Goal: Check status: Check status

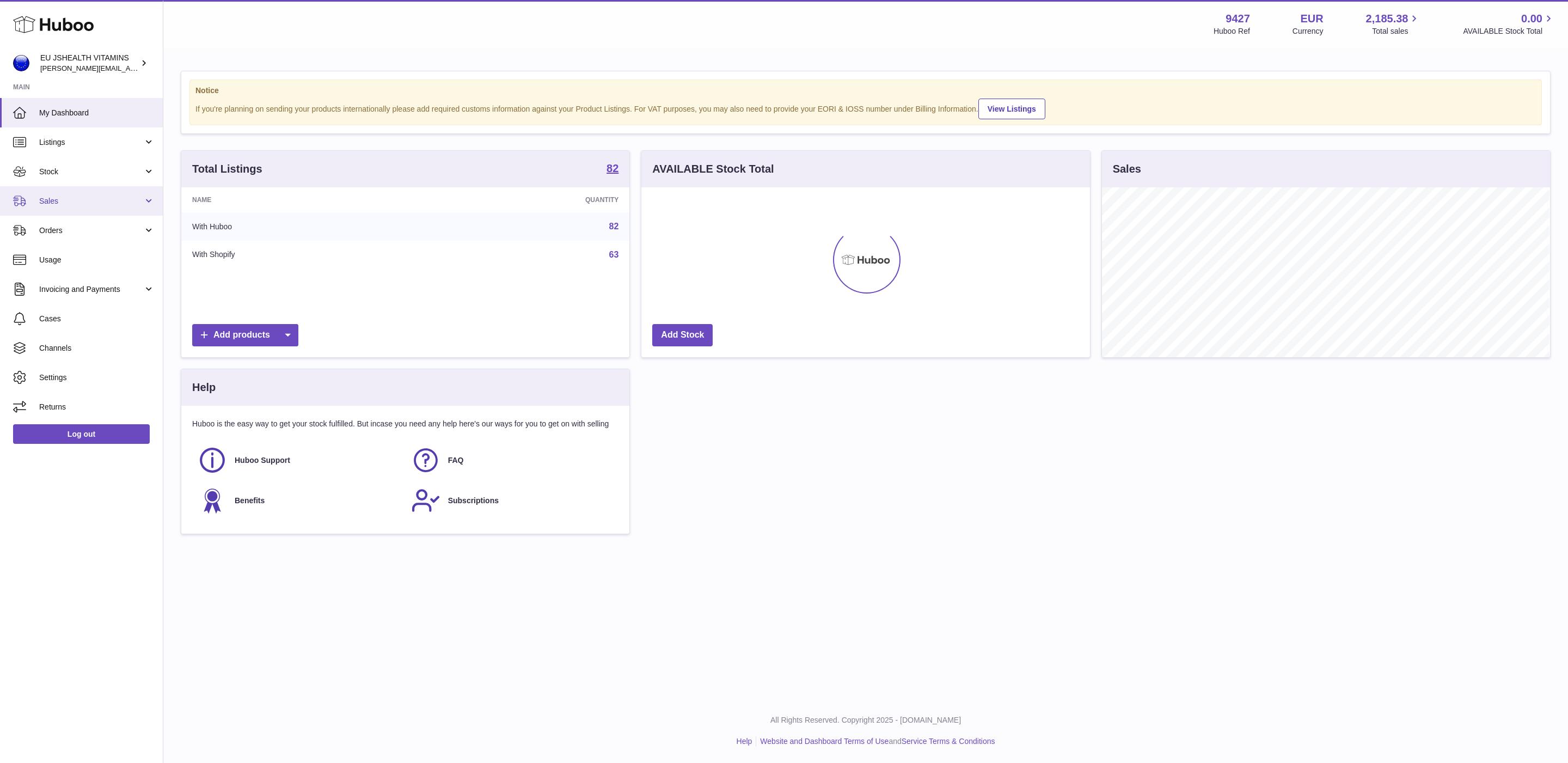
scroll to position [170, 447]
click at [84, 177] on link "Stock" at bounding box center [81, 171] width 162 height 30
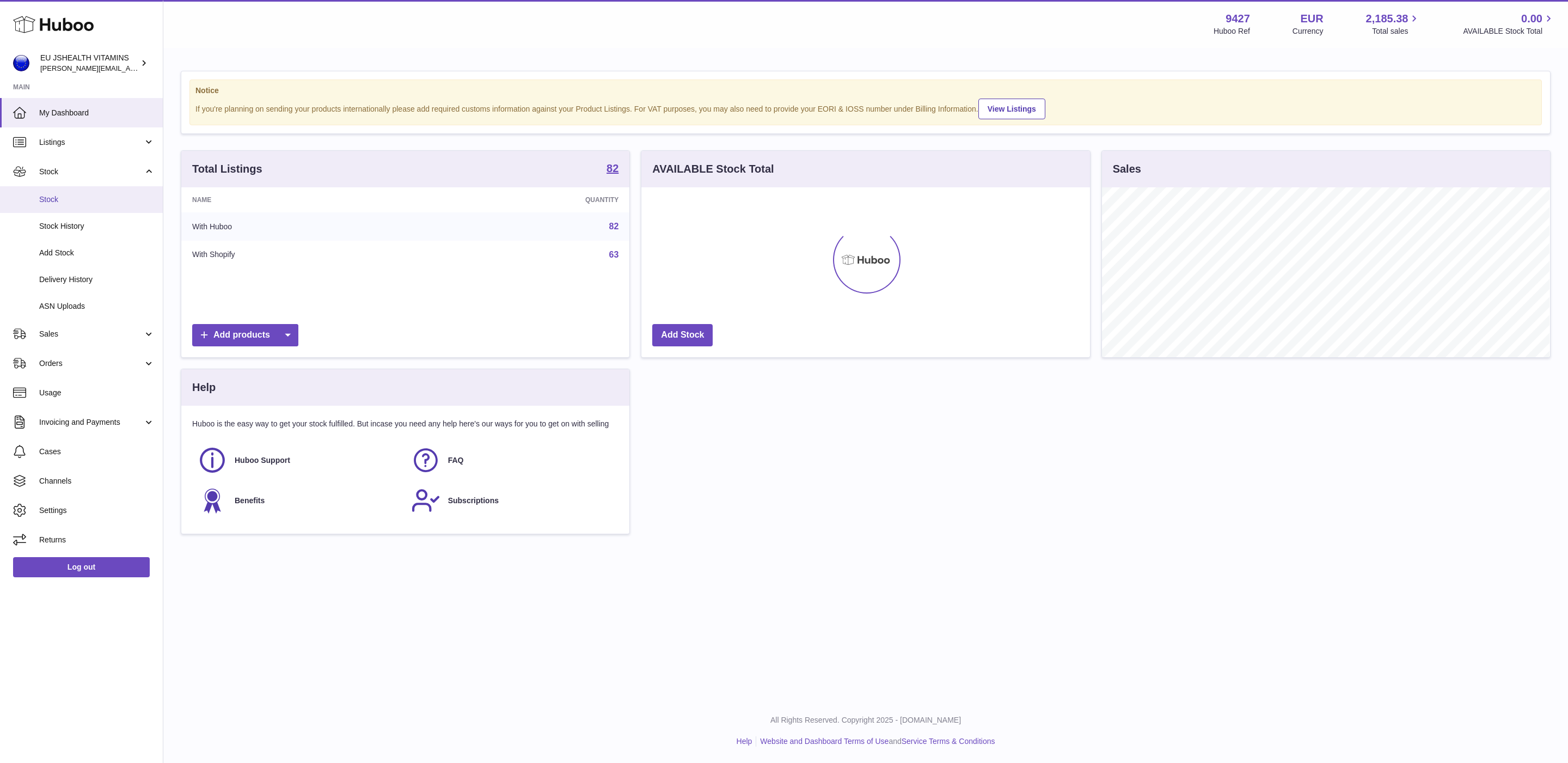
click at [82, 200] on span "Stock" at bounding box center [97, 199] width 115 height 10
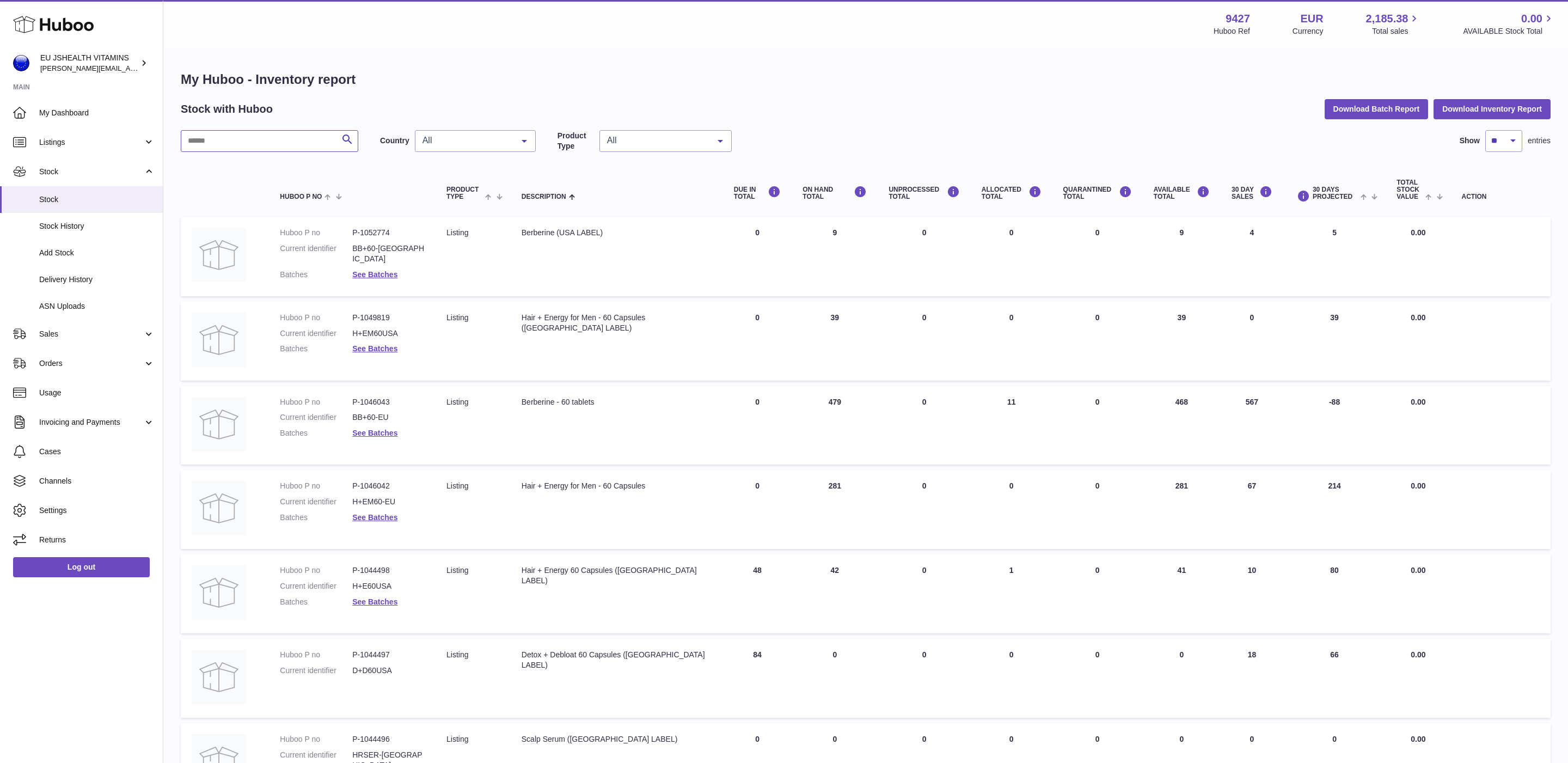
click at [232, 145] on input "text" at bounding box center [270, 141] width 178 height 22
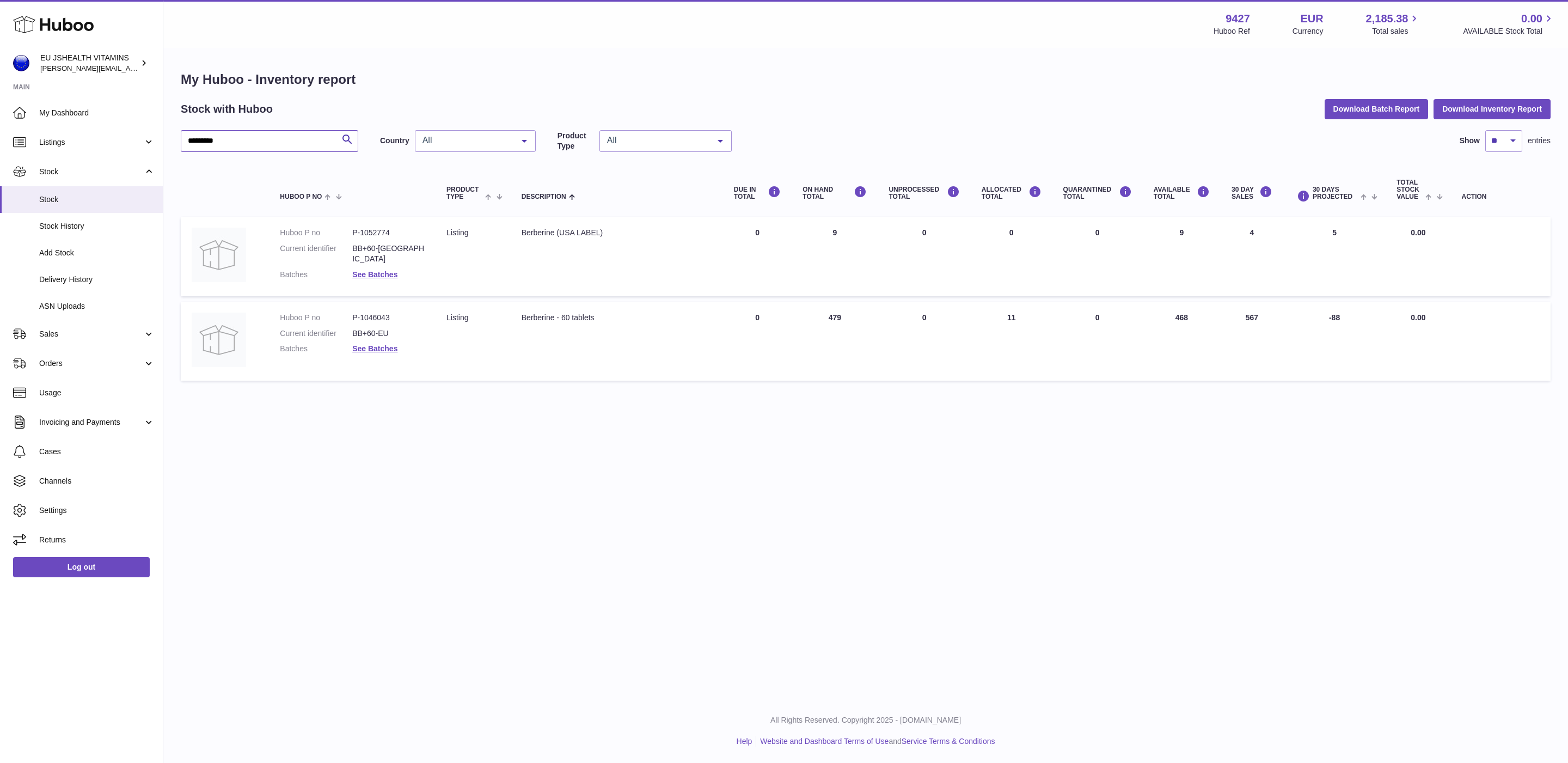
type input "*********"
drag, startPoint x: 1189, startPoint y: 314, endPoint x: 1170, endPoint y: 314, distance: 19.0
click at [1170, 313] on td "AVAILABLE Total 468" at bounding box center [1181, 341] width 78 height 79
click at [95, 283] on span "Delivery History" at bounding box center [97, 279] width 115 height 10
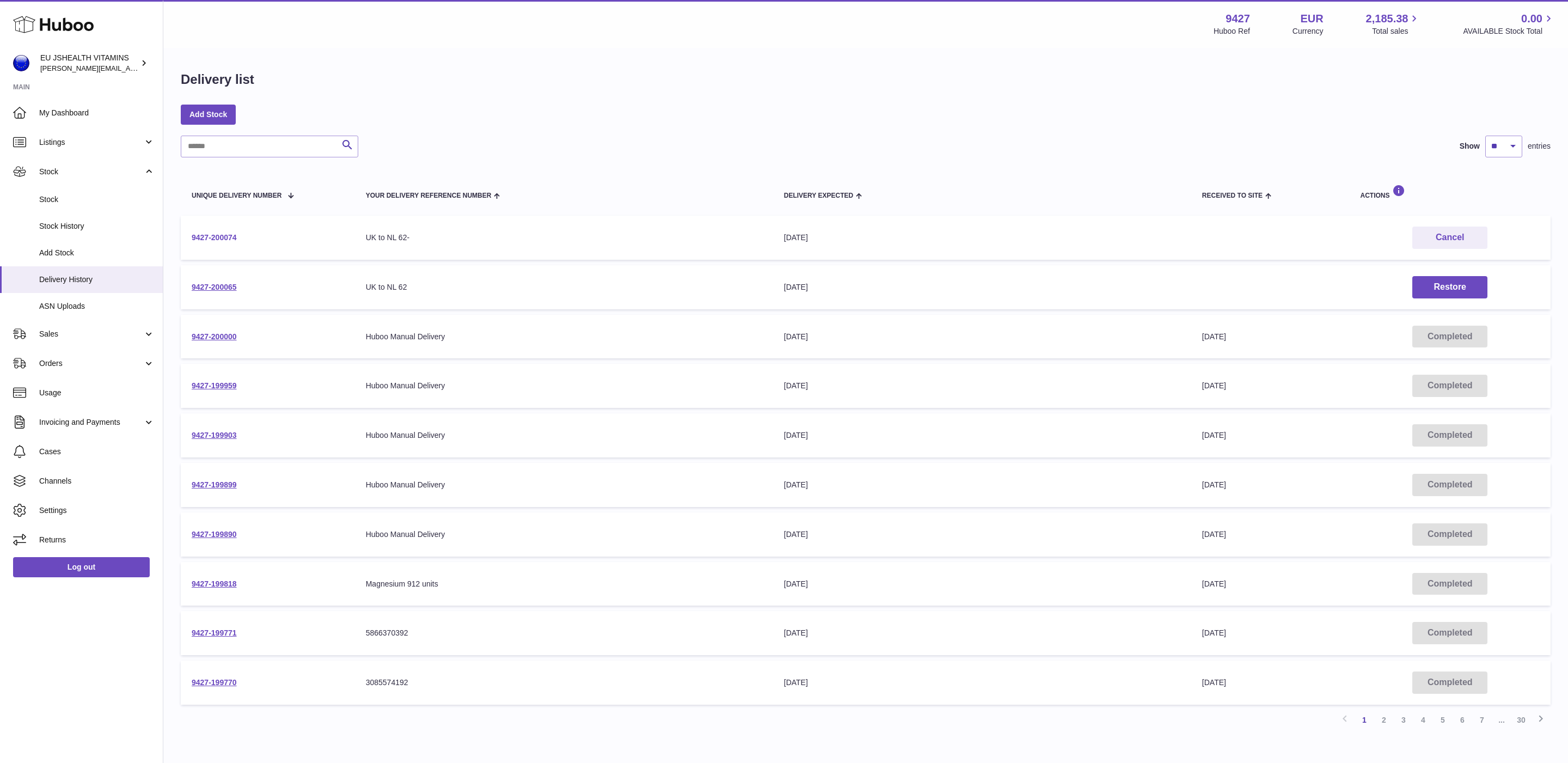
click at [219, 236] on link "9427-200074" at bounding box center [214, 237] width 45 height 9
